Goal: Task Accomplishment & Management: Manage account settings

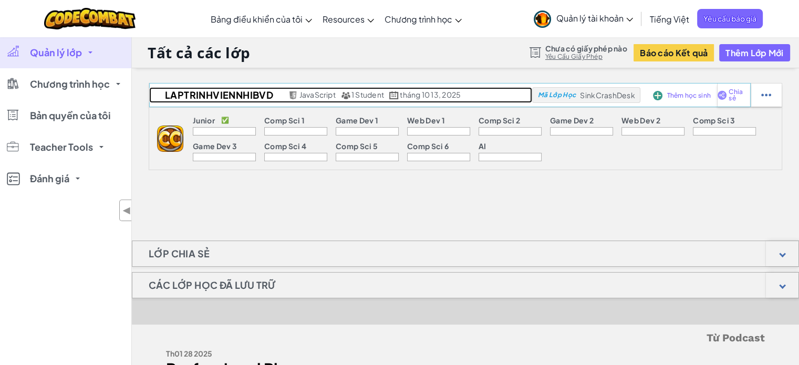
click at [363, 95] on span "1 Student" at bounding box center [367, 94] width 33 height 9
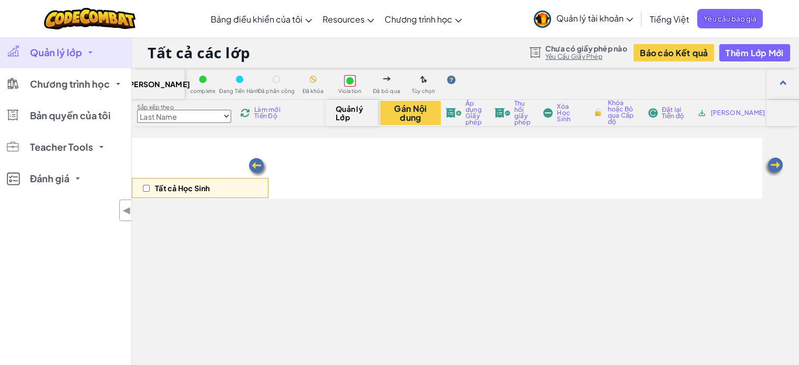
select select "560f1a9f22961295f9427742"
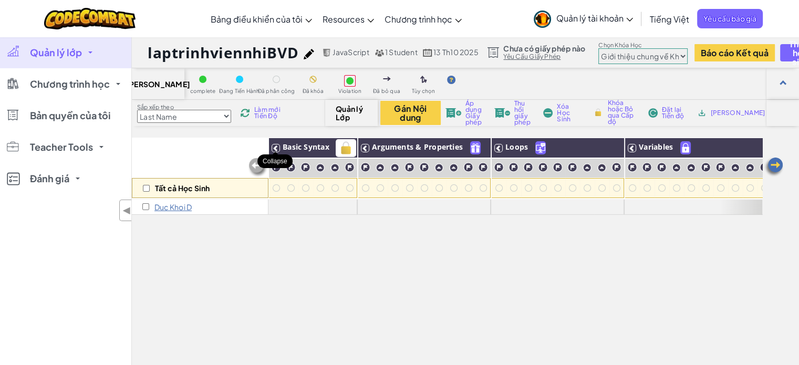
click at [275, 151] on icon at bounding box center [275, 147] width 7 height 7
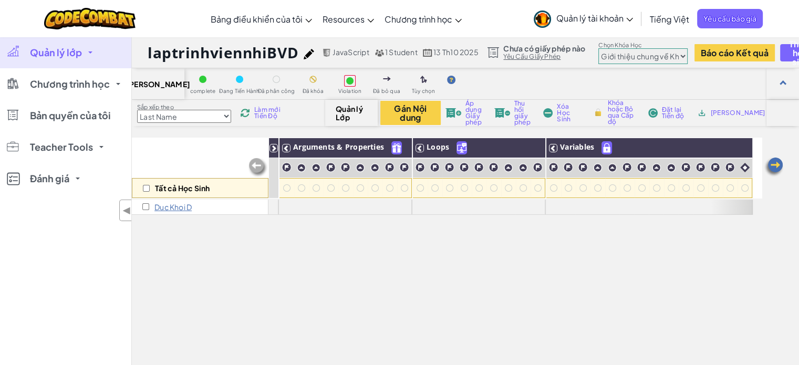
click at [275, 151] on icon at bounding box center [273, 147] width 7 height 7
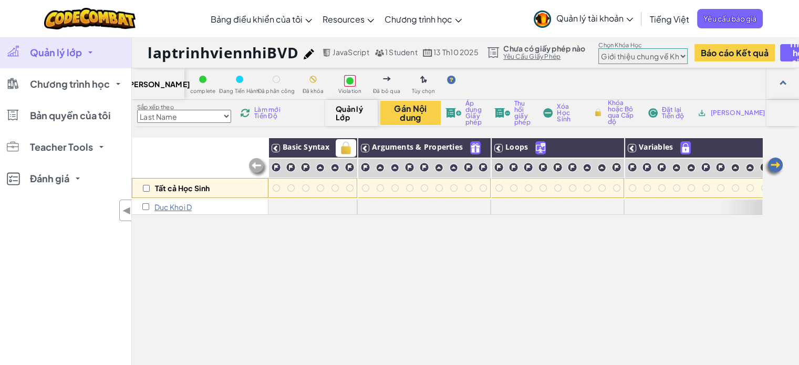
click at [275, 151] on icon at bounding box center [275, 147] width 7 height 7
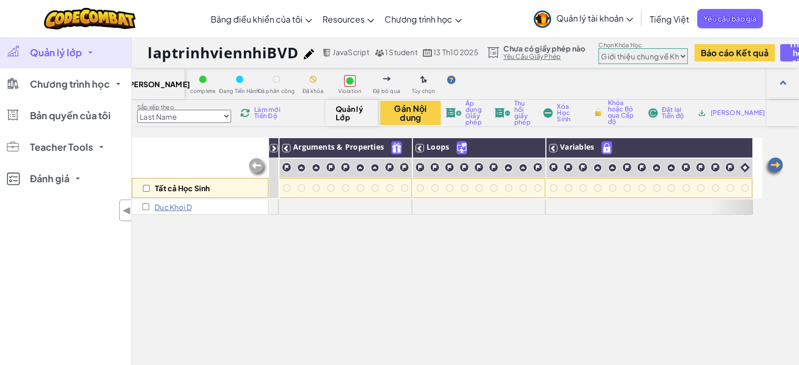
click at [255, 165] on img at bounding box center [257, 167] width 21 height 21
click at [254, 165] on img at bounding box center [257, 167] width 21 height 21
click at [255, 165] on img at bounding box center [257, 167] width 21 height 21
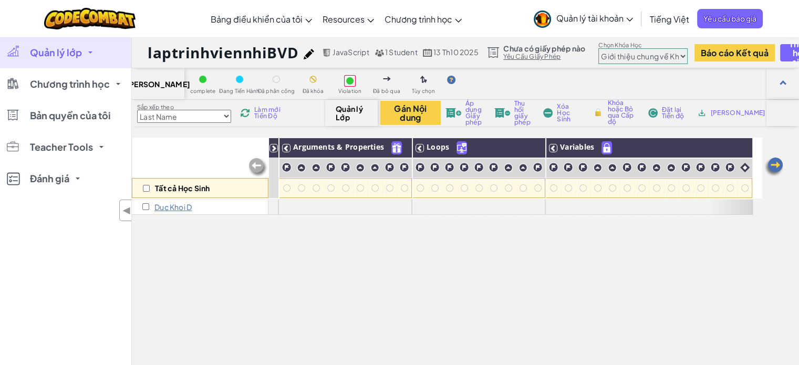
click at [255, 165] on img at bounding box center [257, 167] width 21 height 21
click at [774, 165] on img at bounding box center [773, 167] width 21 height 21
click at [274, 152] on div at bounding box center [273, 148] width 8 height 8
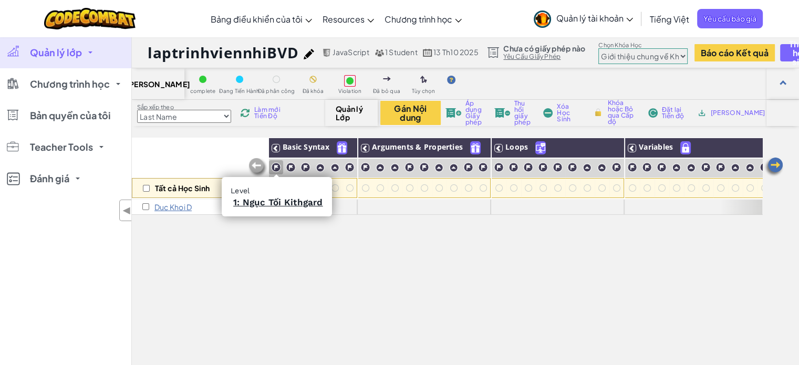
click at [281, 167] on div at bounding box center [276, 167] width 14 height 14
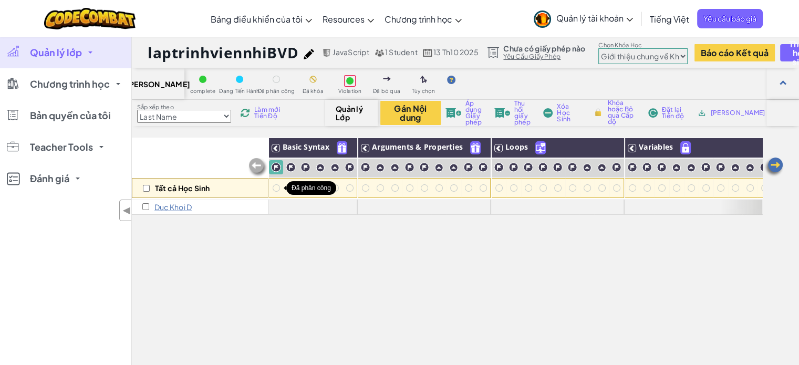
click at [277, 189] on div at bounding box center [276, 187] width 7 height 7
click at [190, 210] on p "Duc Khoi D" at bounding box center [172, 207] width 37 height 8
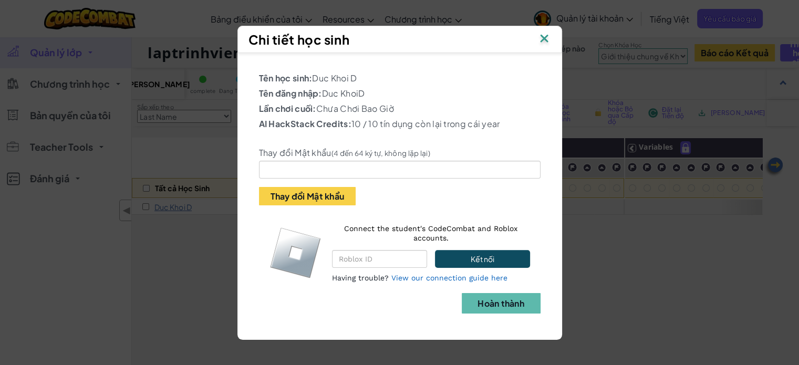
click at [549, 34] on img at bounding box center [544, 40] width 14 height 16
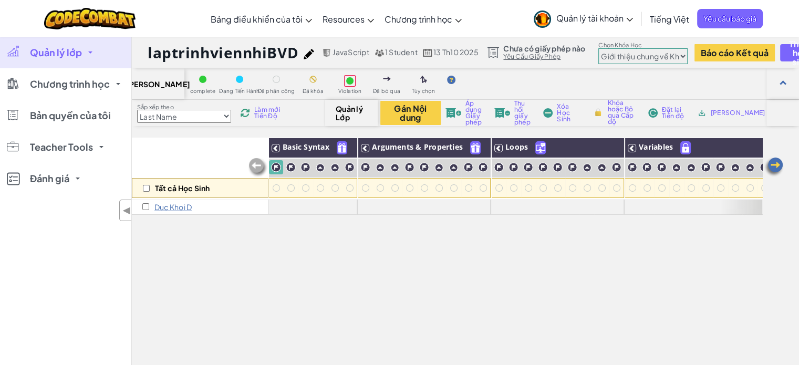
click at [208, 205] on div "Duc Khoi D" at bounding box center [200, 207] width 137 height 15
click at [176, 205] on p "Duc Khoi D" at bounding box center [172, 207] width 37 height 8
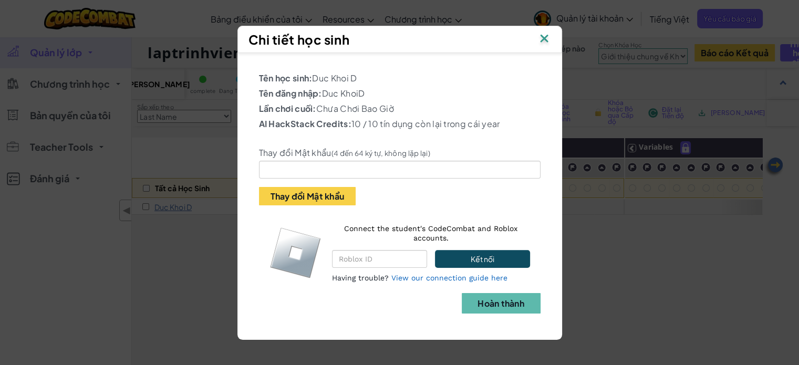
drag, startPoint x: 369, startPoint y: 94, endPoint x: 322, endPoint y: 90, distance: 46.9
click at [322, 90] on p "Tên đăng nhập: Duc KhoiD" at bounding box center [400, 93] width 282 height 13
click at [403, 87] on p "Tên đăng nhập: Duc KhoiD" at bounding box center [400, 93] width 282 height 13
drag, startPoint x: 543, startPoint y: 30, endPoint x: 542, endPoint y: 36, distance: 6.4
click at [542, 36] on div "Chi tiết học sinh" at bounding box center [399, 39] width 325 height 27
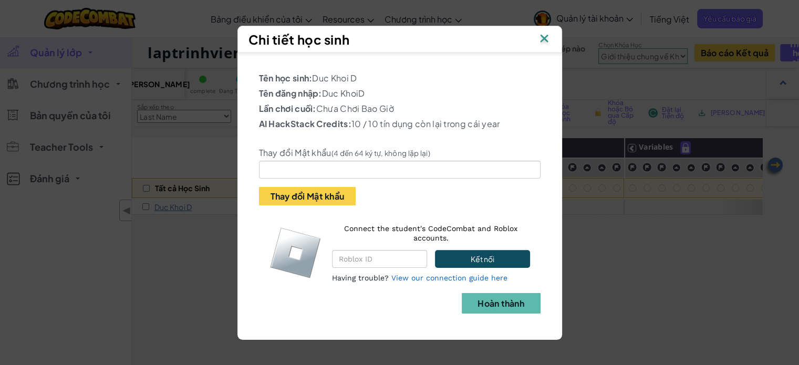
click at [542, 36] on img at bounding box center [544, 40] width 14 height 16
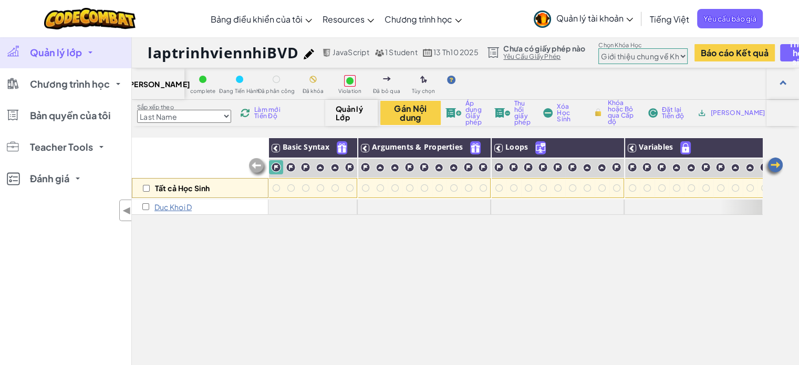
click at [589, 22] on span "Quản lý tài khoản" at bounding box center [594, 18] width 77 height 11
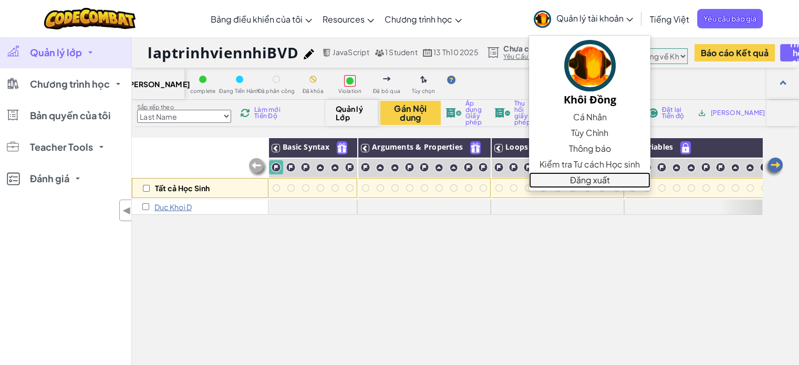
click at [589, 175] on link "Đăng xuất" at bounding box center [589, 180] width 121 height 16
